Goal: Task Accomplishment & Management: Manage account settings

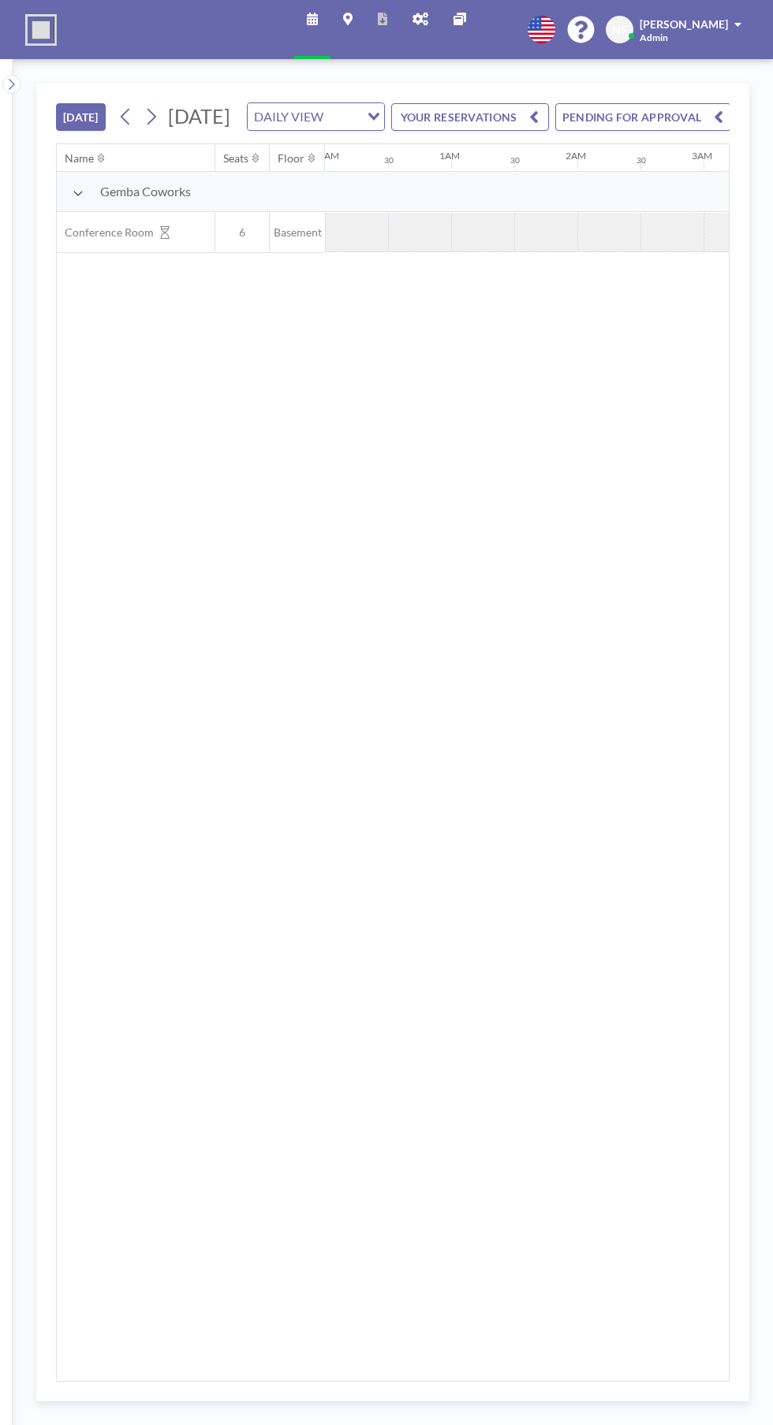
scroll to position [0, 1451]
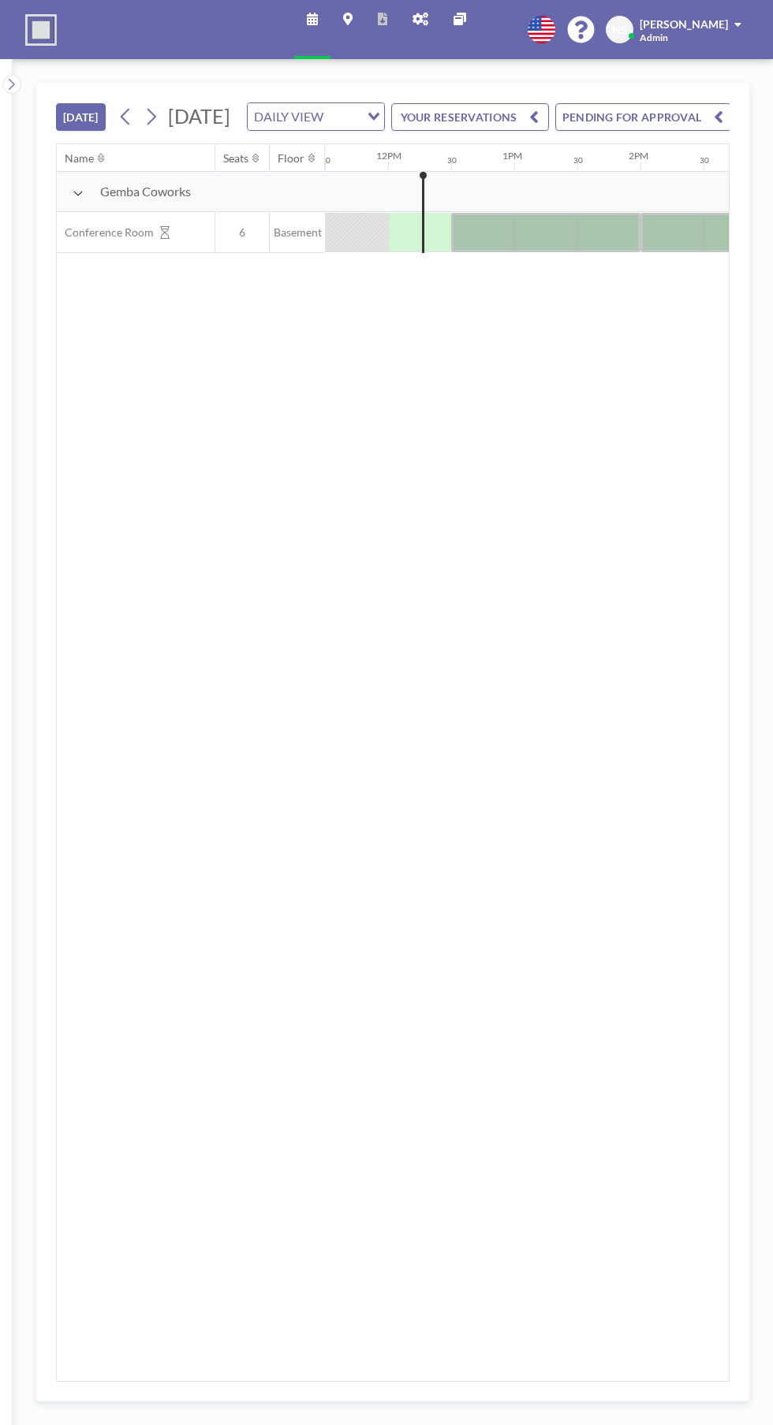
click at [681, 131] on button "PENDING FOR APPROVAL" at bounding box center [643, 117] width 176 height 28
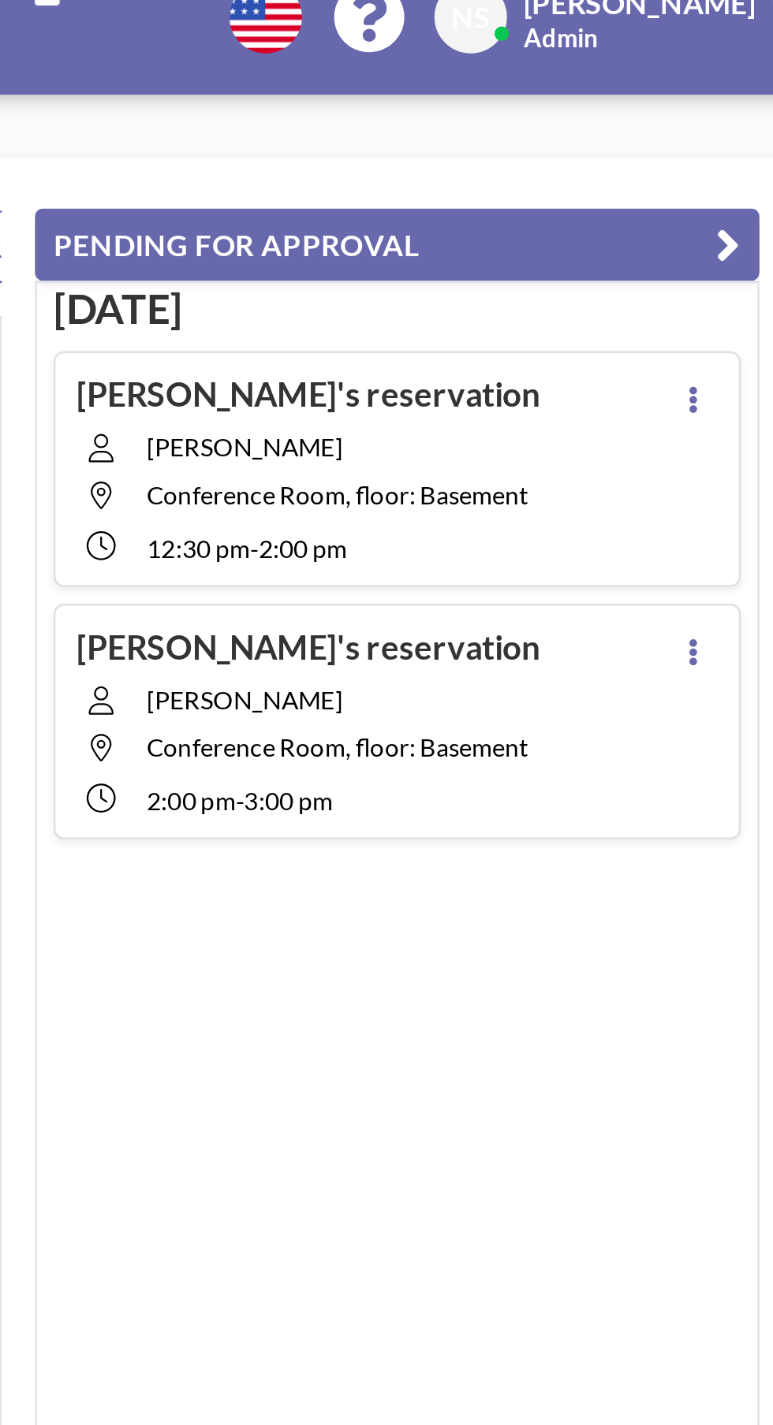
click at [706, 181] on button at bounding box center [704, 175] width 19 height 19
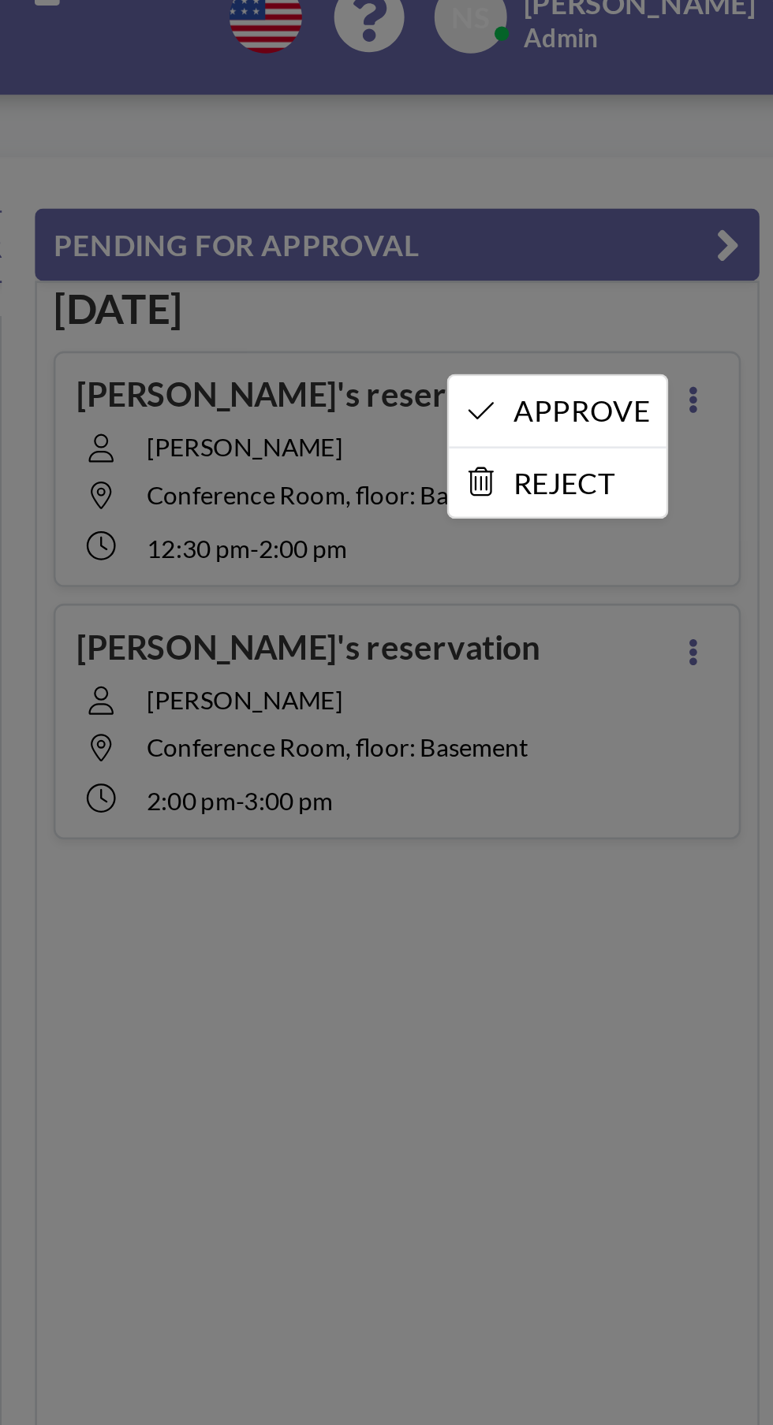
click at [669, 180] on li "APPROVE" at bounding box center [652, 179] width 83 height 27
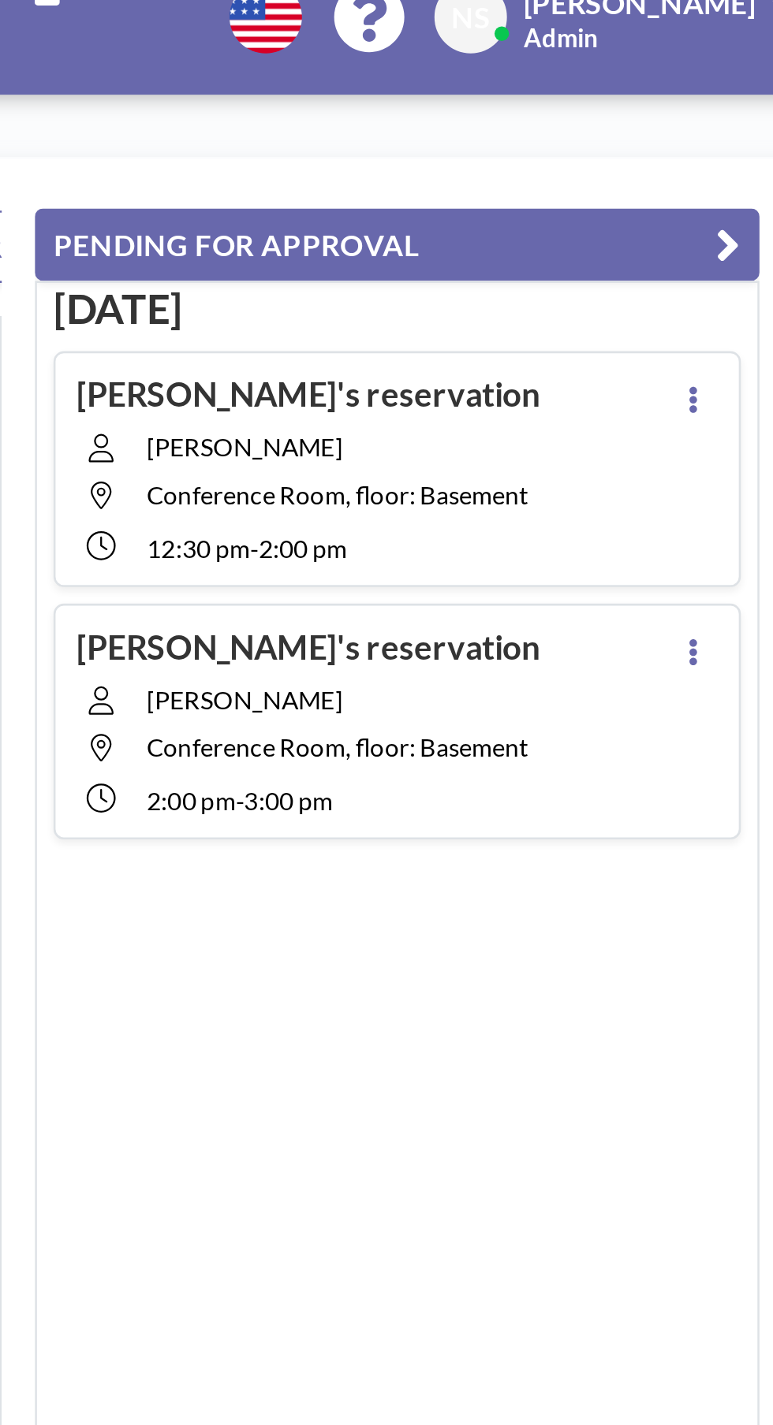
click at [704, 270] on div "[DATE] [PERSON_NAME]'s reservation [PERSON_NAME][GEOGRAPHIC_DATA], floor: Basem…" at bounding box center [591, 756] width 276 height 1252
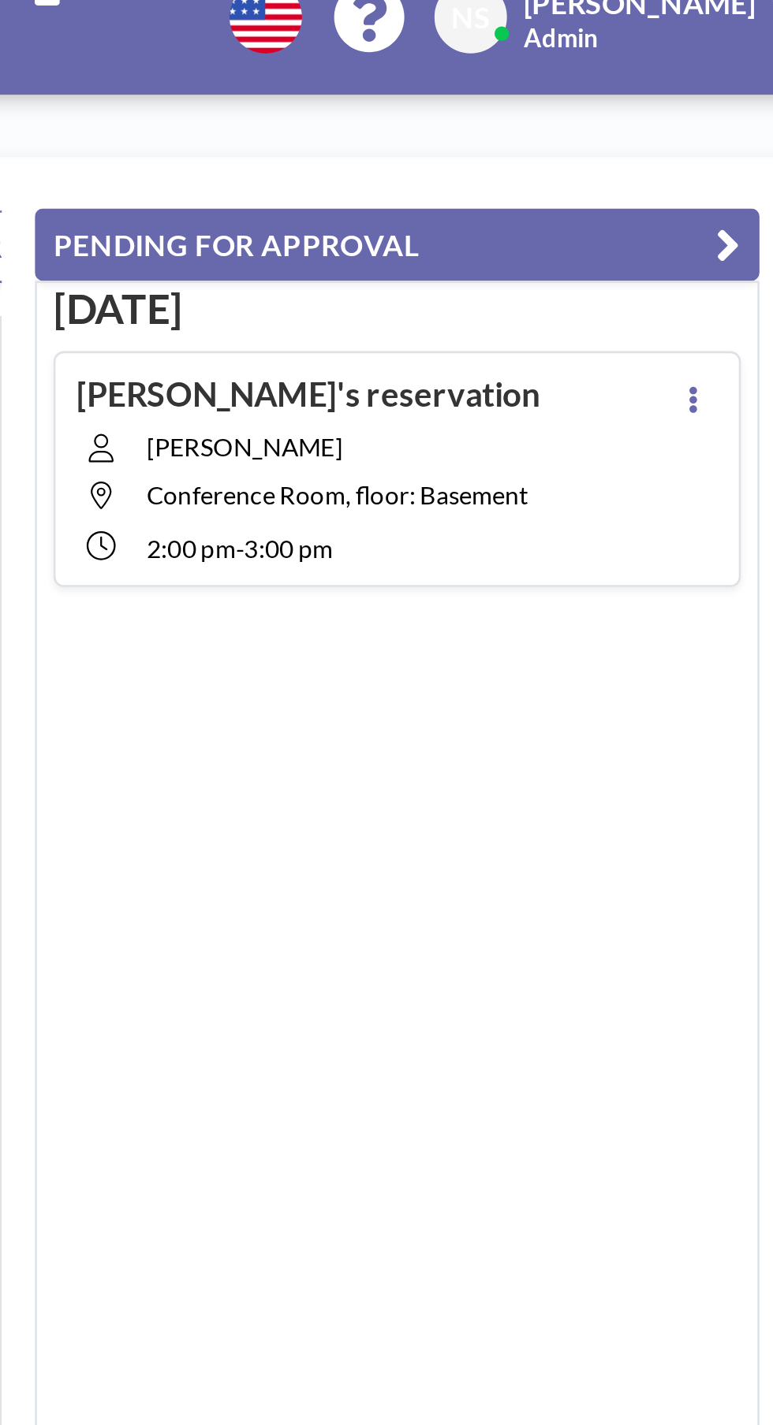
click at [713, 177] on button at bounding box center [704, 175] width 19 height 19
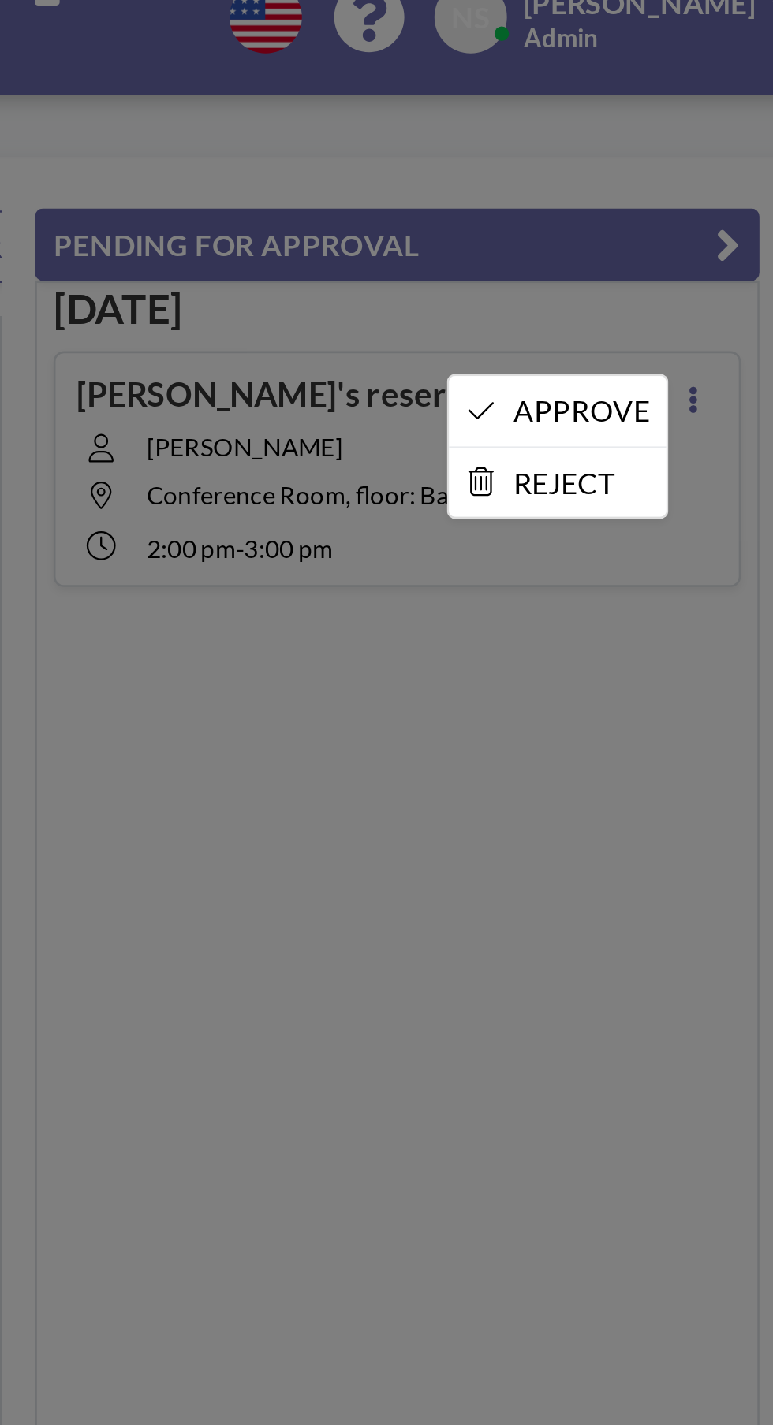
click at [703, 167] on div at bounding box center [386, 712] width 773 height 1425
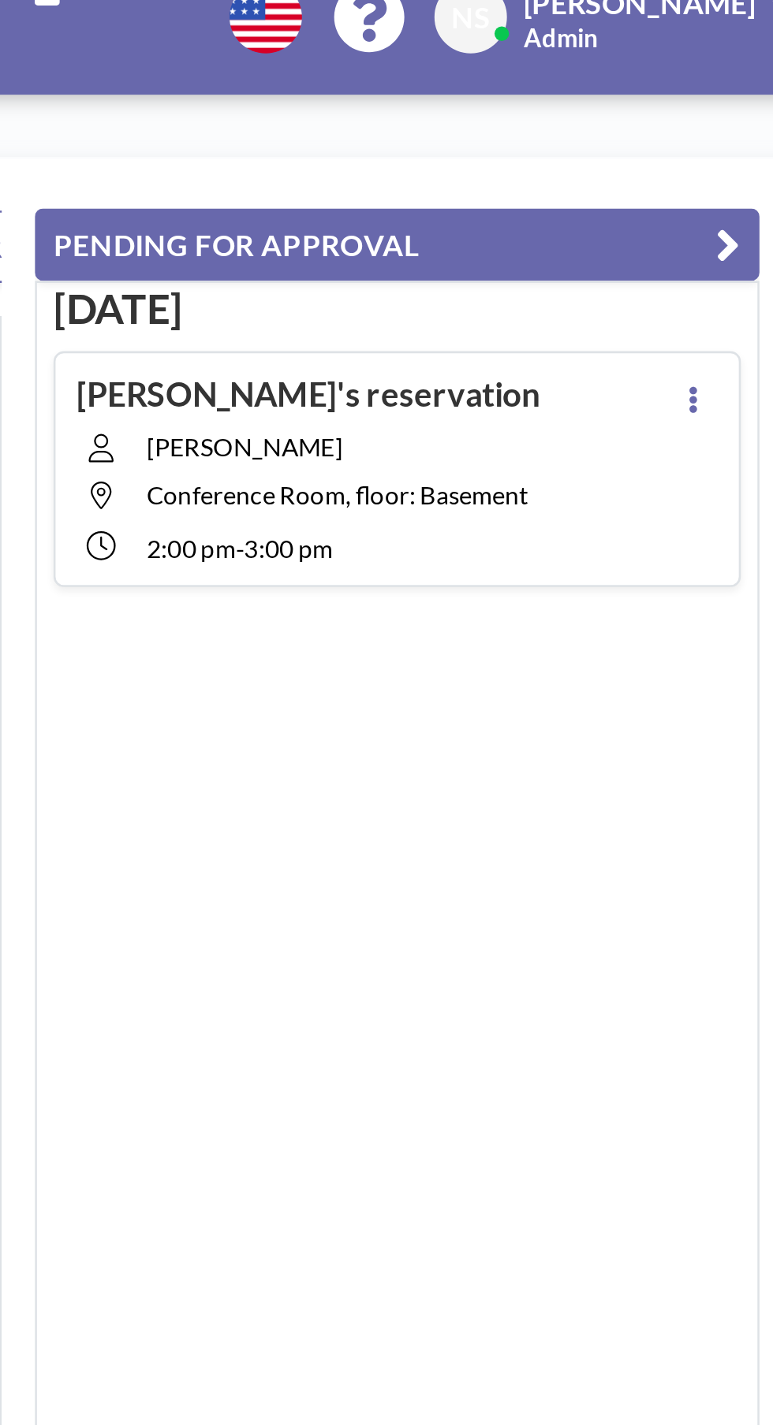
click at [704, 173] on icon at bounding box center [703, 175] width 3 height 10
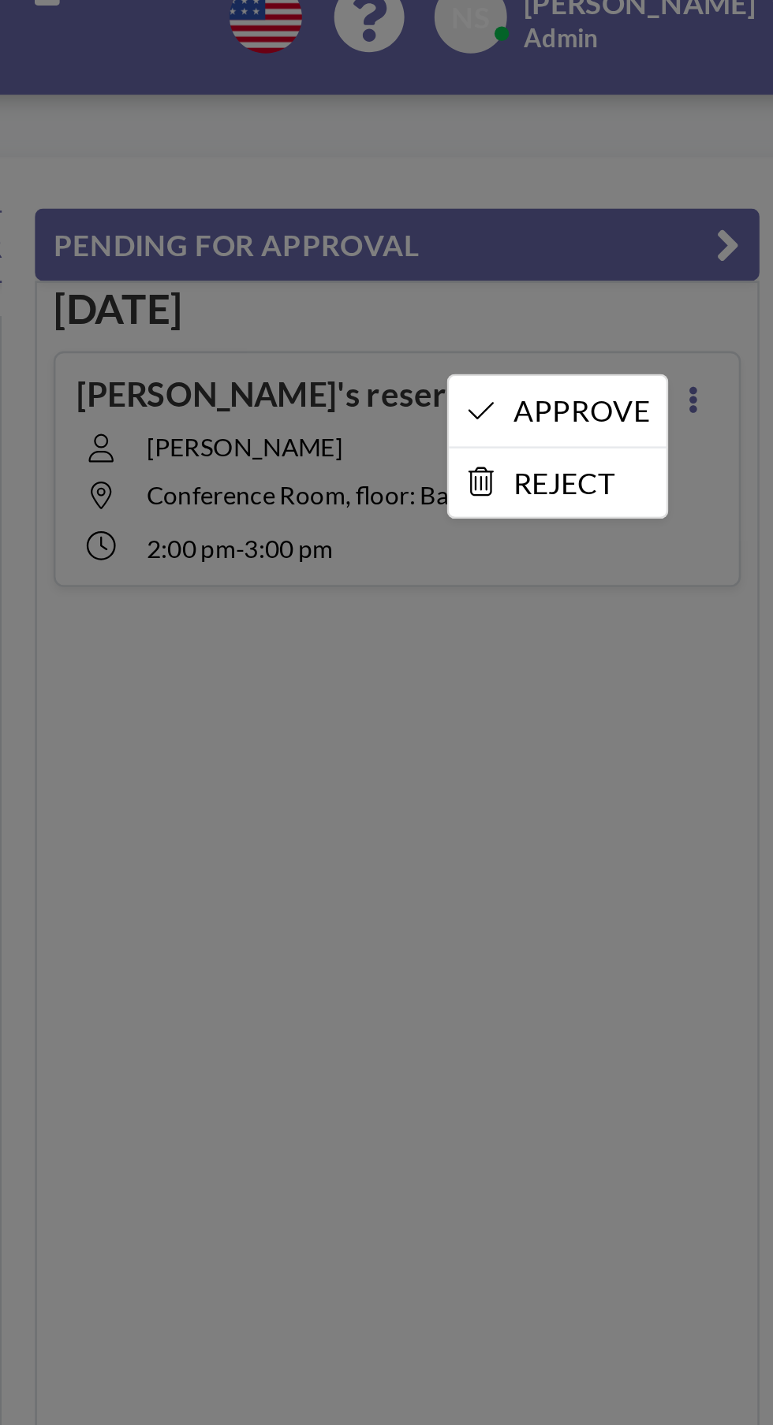
click at [671, 173] on li "APPROVE" at bounding box center [652, 179] width 83 height 27
